Goal: Information Seeking & Learning: Check status

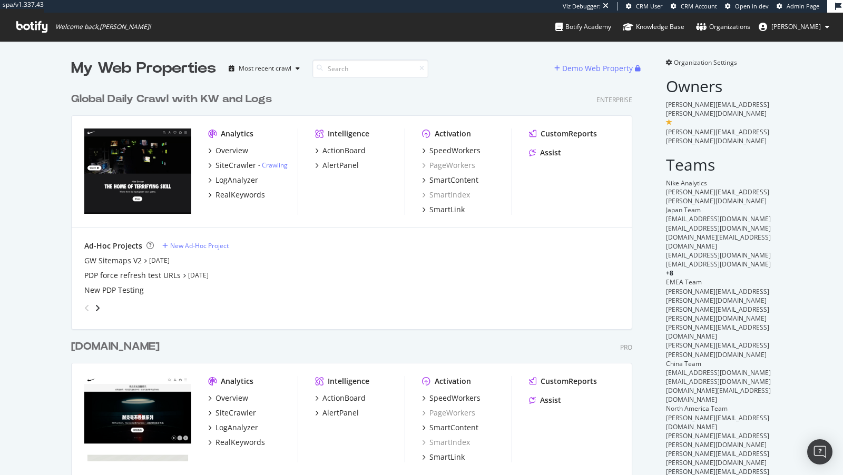
scroll to position [616, 570]
click at [241, 176] on div "LogAnalyzer" at bounding box center [236, 180] width 43 height 11
